Goal: Information Seeking & Learning: Learn about a topic

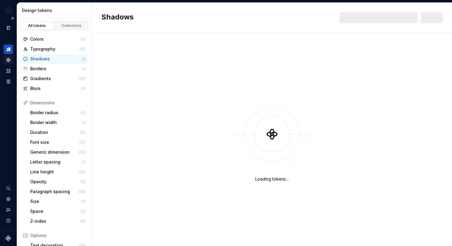
click at [8, 60] on icon "Components" at bounding box center [8, 59] width 5 height 5
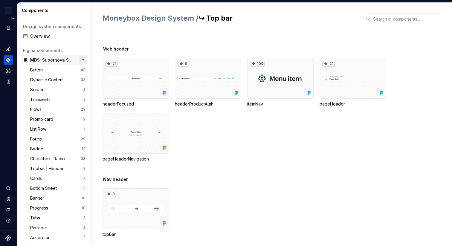
click at [82, 59] on button "button" at bounding box center [83, 60] width 8 height 8
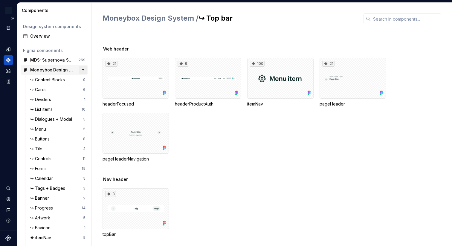
click at [83, 69] on button "button" at bounding box center [83, 70] width 8 height 8
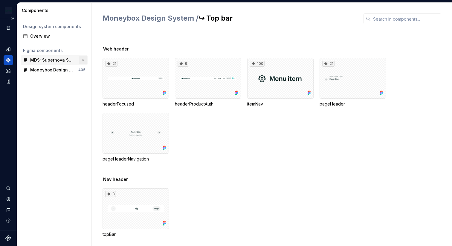
click at [85, 62] on button "button" at bounding box center [83, 60] width 8 height 8
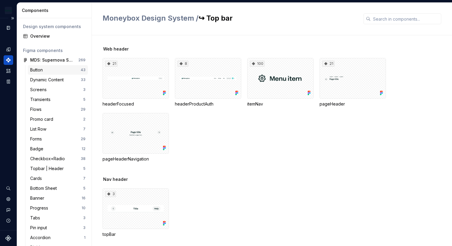
click at [48, 66] on div "Button 43" at bounding box center [58, 70] width 60 height 10
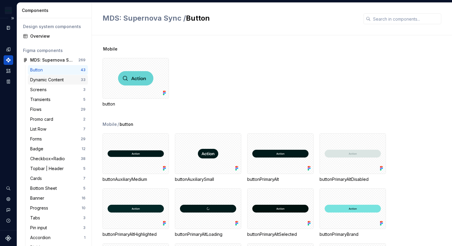
click at [50, 79] on div "Dynamic Content" at bounding box center [48, 80] width 36 height 6
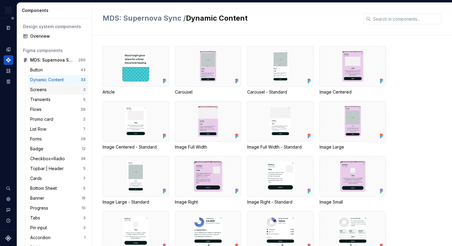
click at [48, 91] on div "Screens" at bounding box center [39, 90] width 19 height 6
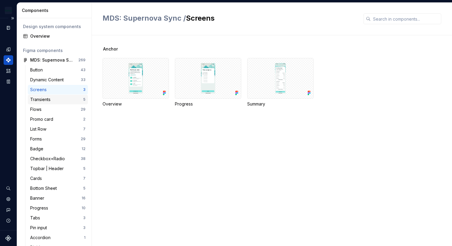
click at [48, 98] on div "Transients" at bounding box center [41, 99] width 23 height 6
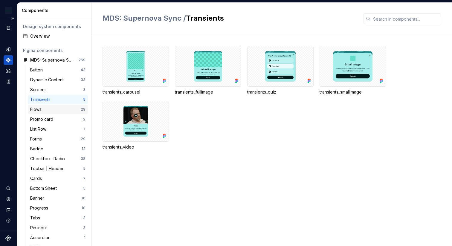
click at [47, 109] on div "Flows" at bounding box center [55, 109] width 50 height 6
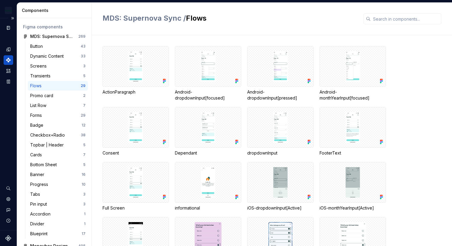
scroll to position [28, 0]
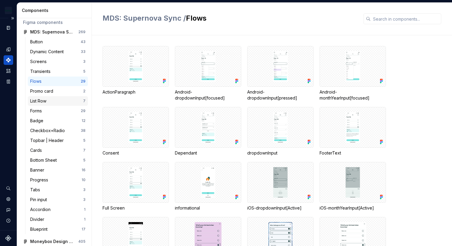
click at [49, 103] on div "List Row" at bounding box center [56, 101] width 53 height 6
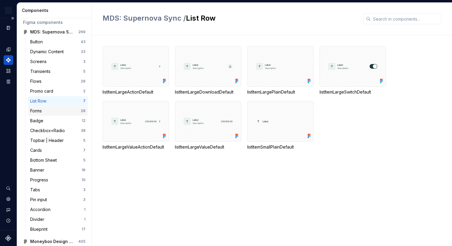
click at [51, 108] on div "Forms" at bounding box center [55, 111] width 50 height 6
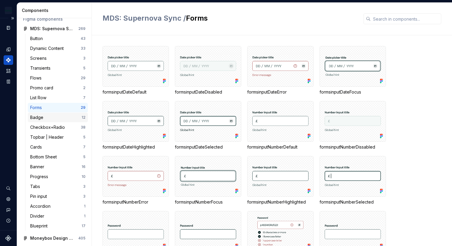
scroll to position [32, 0]
click at [65, 222] on div "Blueprint 17" at bounding box center [58, 225] width 60 height 10
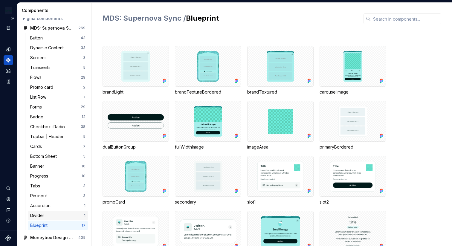
click at [56, 216] on div "Divider" at bounding box center [57, 215] width 54 height 6
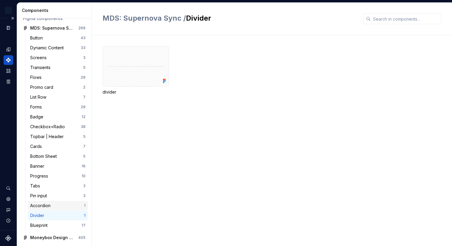
click at [64, 208] on div "Accordion" at bounding box center [57, 206] width 54 height 6
click at [53, 196] on div "Pin input" at bounding box center [56, 196] width 53 height 6
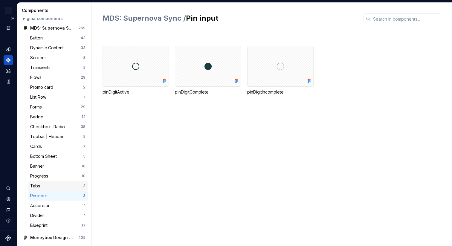
click at [51, 187] on div "Tabs" at bounding box center [56, 186] width 53 height 6
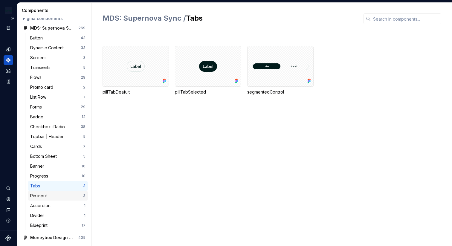
click at [53, 198] on div "Pin input" at bounding box center [56, 196] width 53 height 6
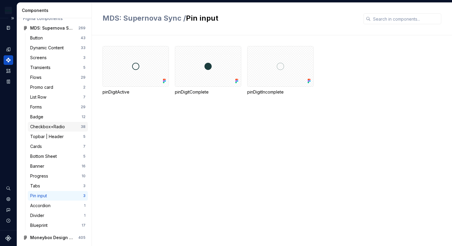
click at [45, 125] on div "Checkbox+Radio" at bounding box center [48, 127] width 37 height 6
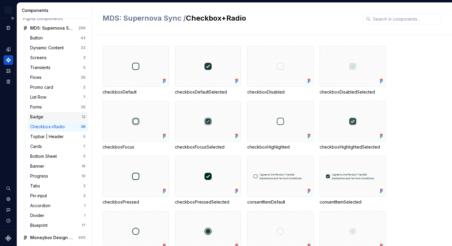
click at [48, 112] on div "Badge 12" at bounding box center [58, 117] width 60 height 10
